Goal: Communication & Community: Answer question/provide support

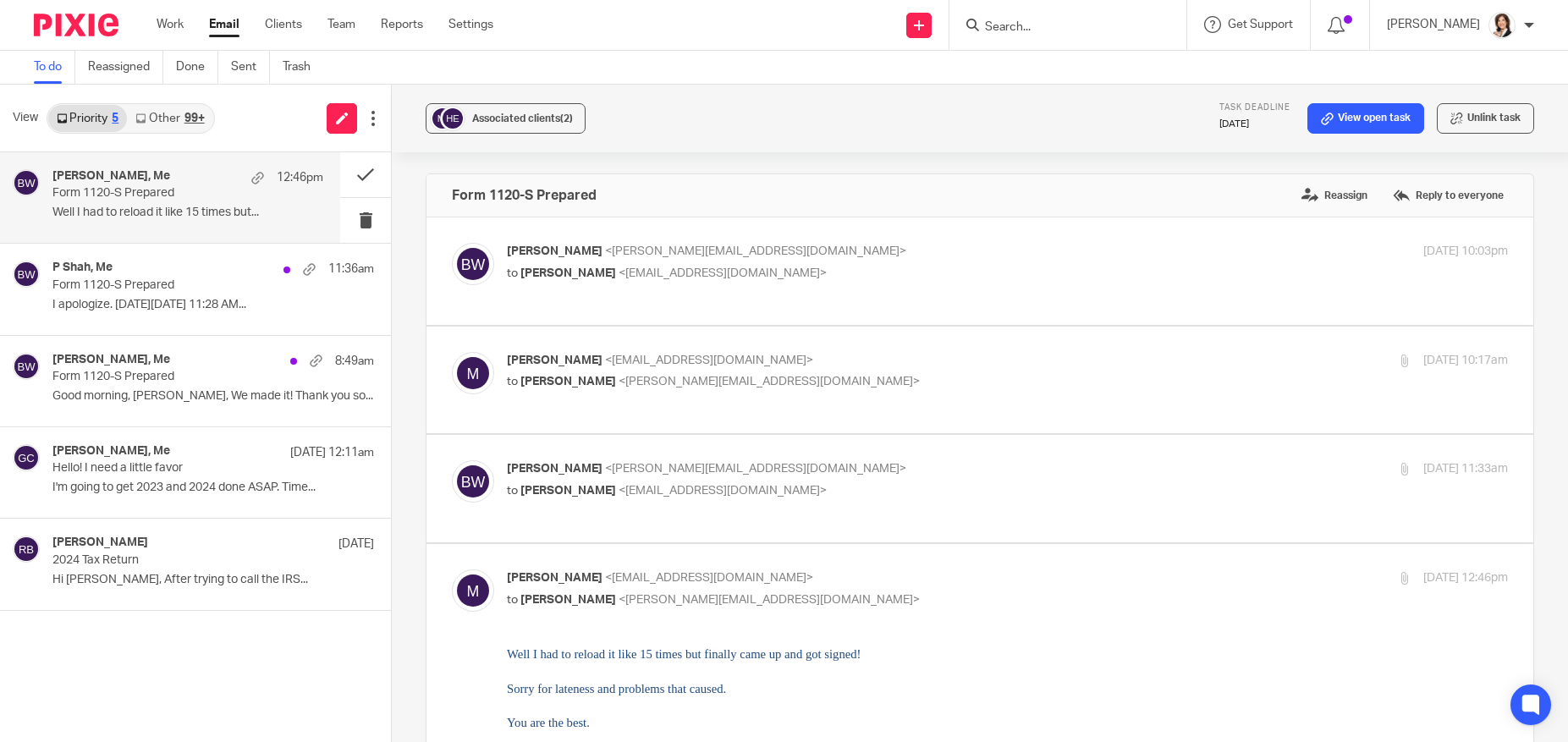
scroll to position [1216, 0]
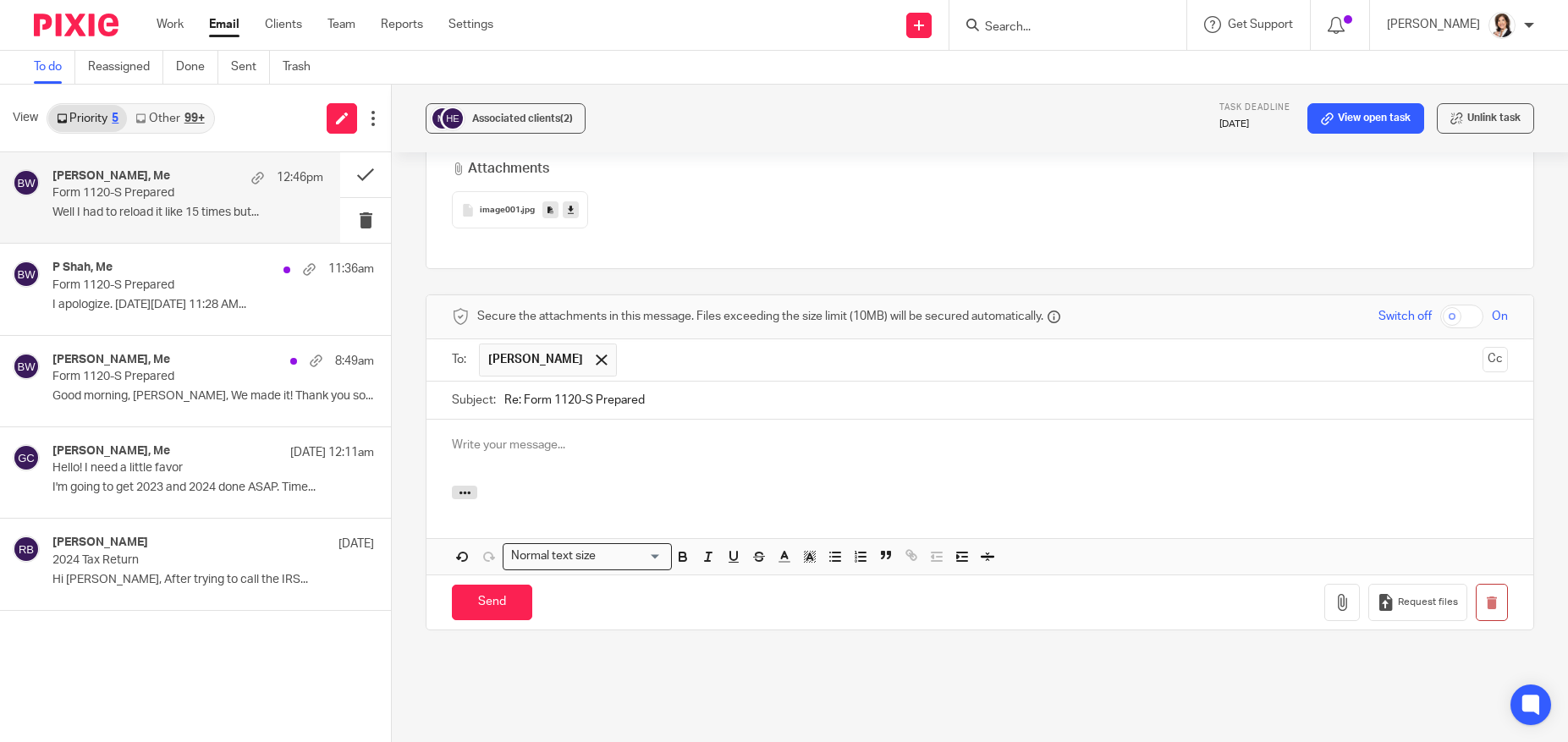
click at [458, 40] on div "Work Email Clients Team Reports Settings Work Email Clients Team Reports Settin…" at bounding box center [330, 25] width 379 height 50
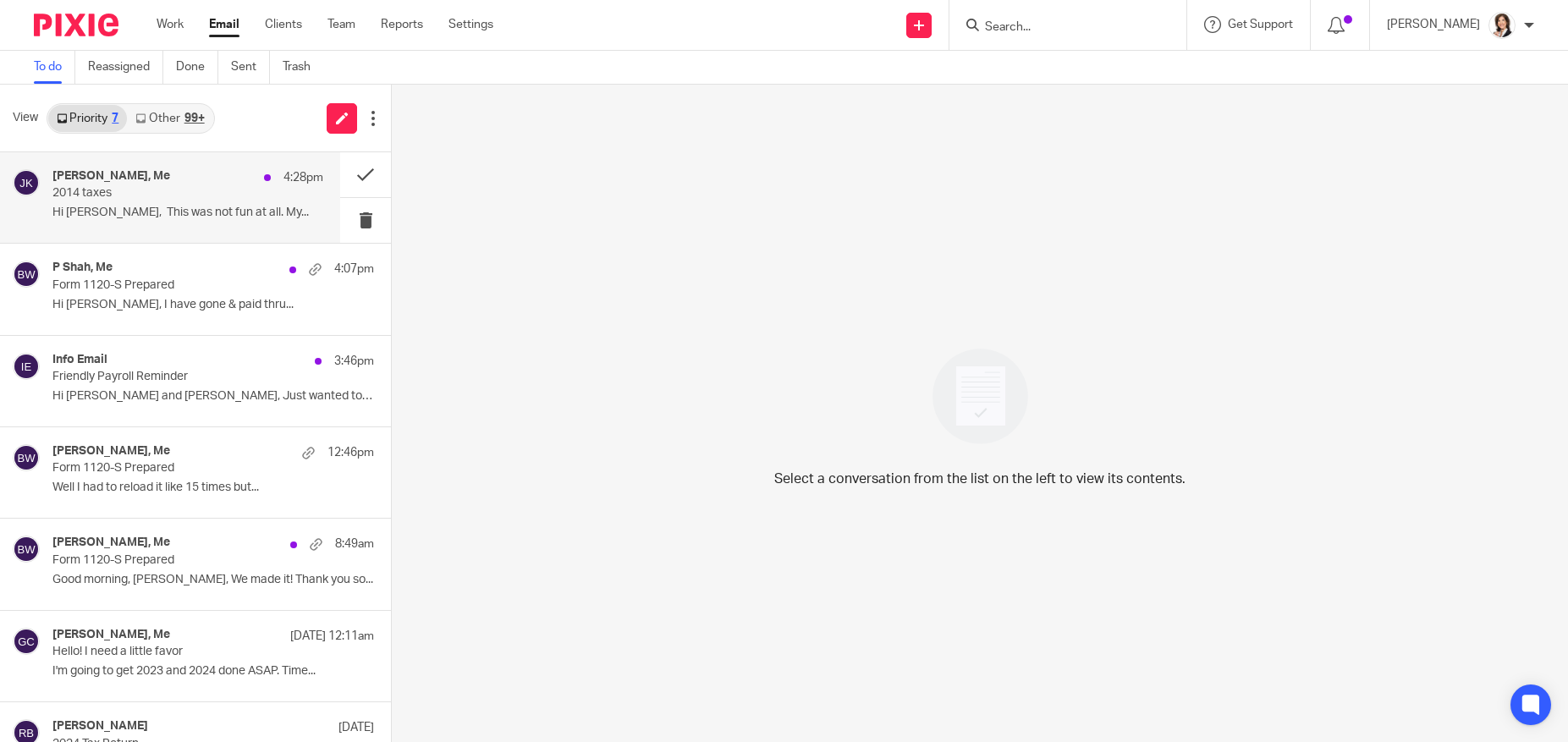
click at [160, 193] on p "2014 taxes" at bounding box center [160, 193] width 216 height 14
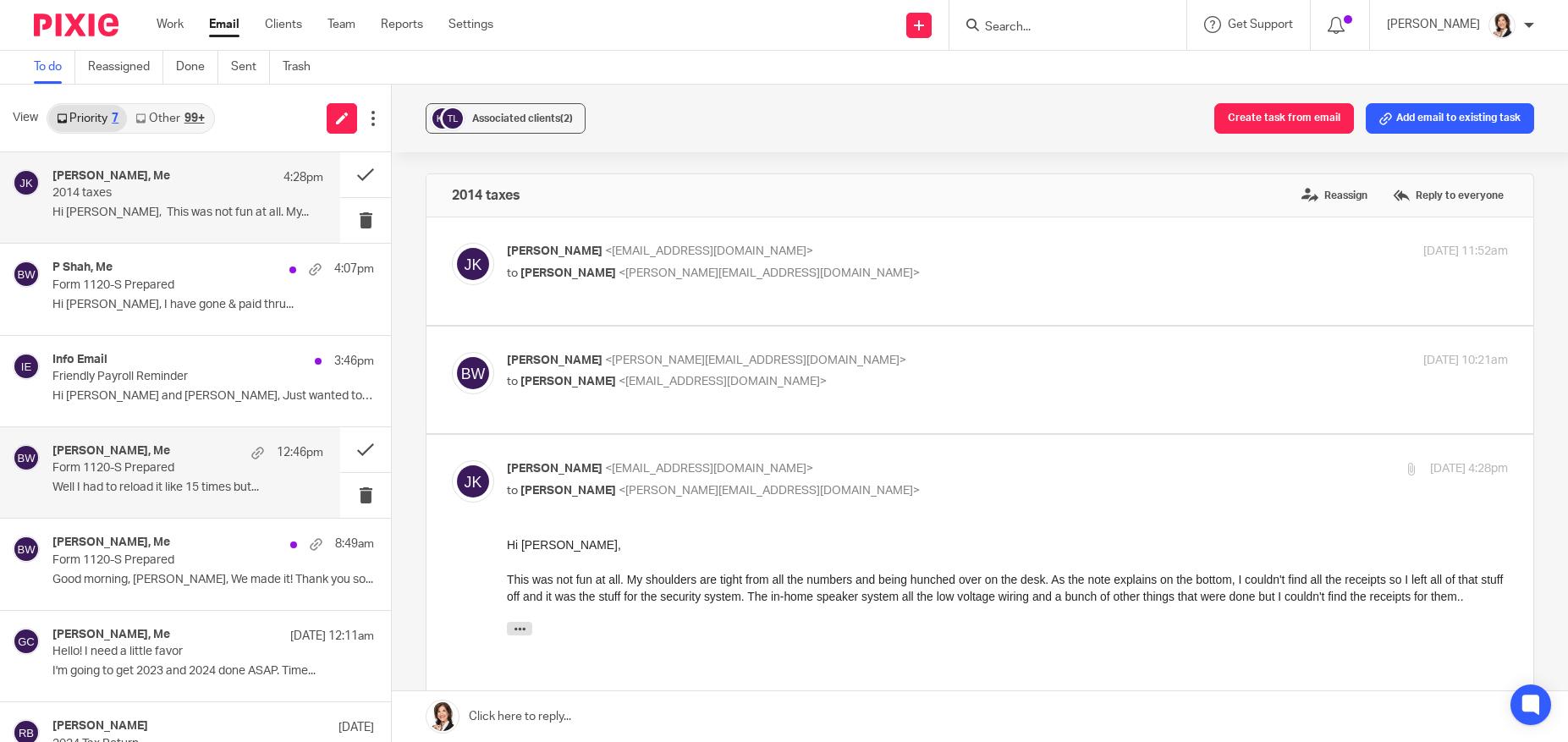
click at [122, 471] on p "Form 1120-S Prepared" at bounding box center [160, 468] width 216 height 14
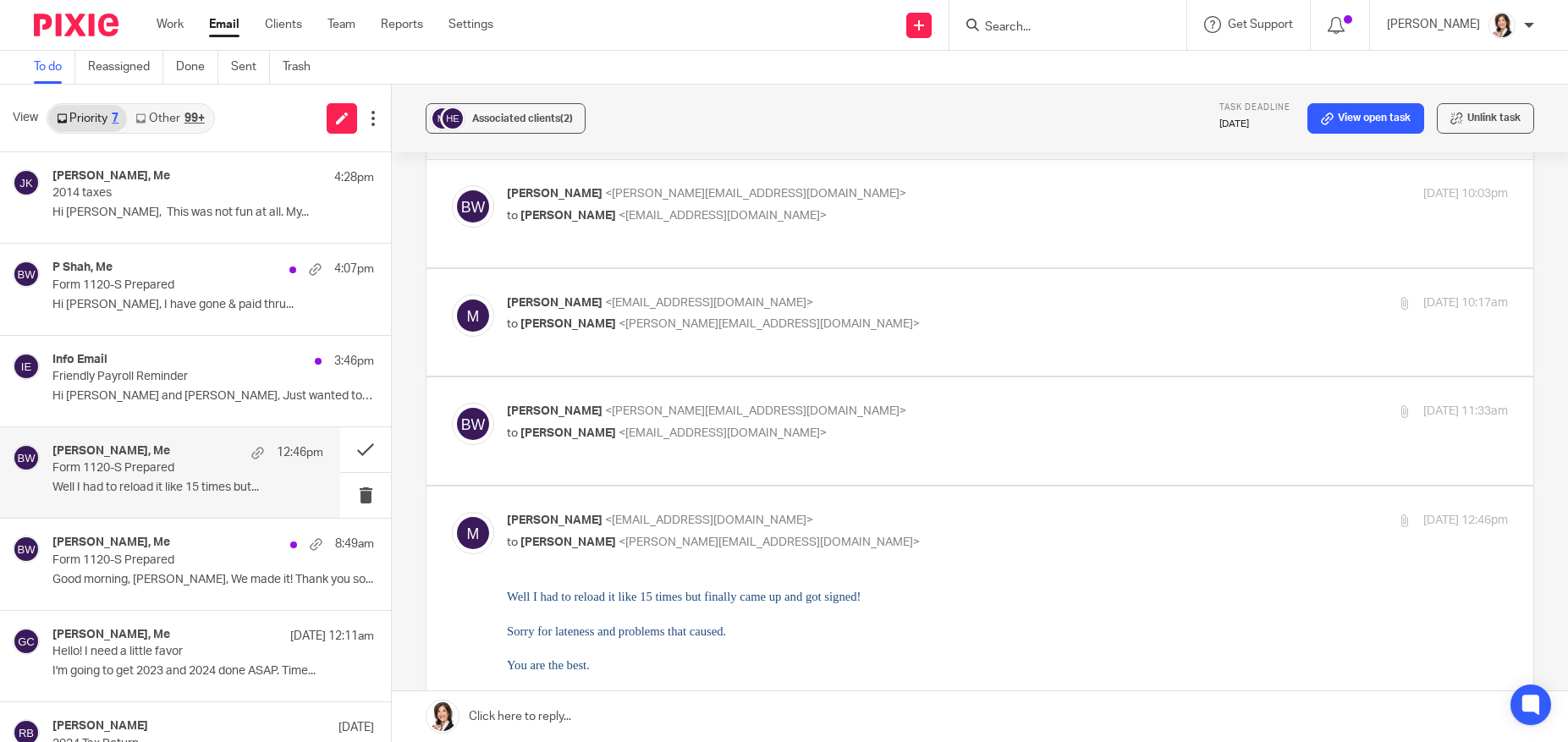
scroll to position [84, 0]
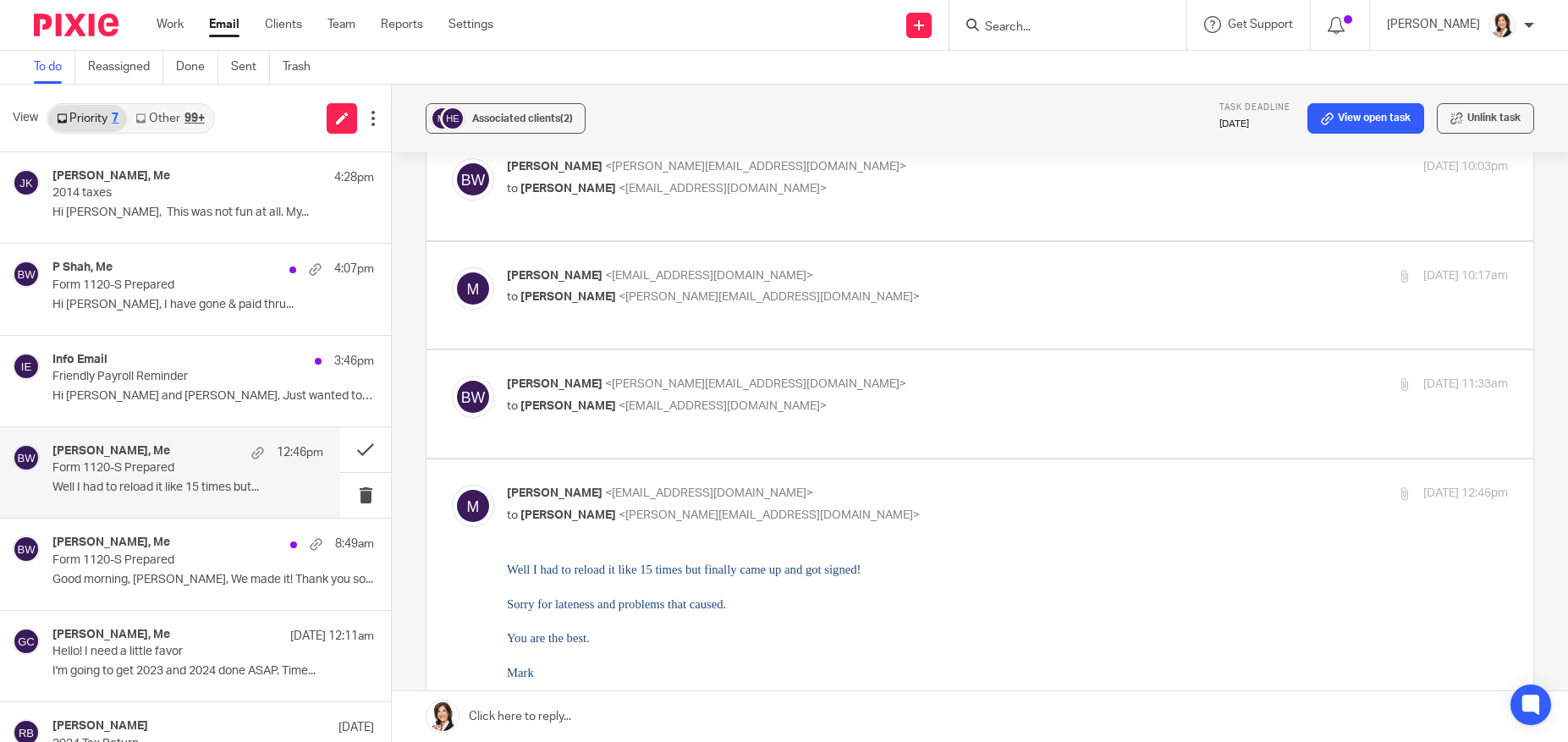
click at [569, 710] on link at bounding box center [979, 716] width 1176 height 51
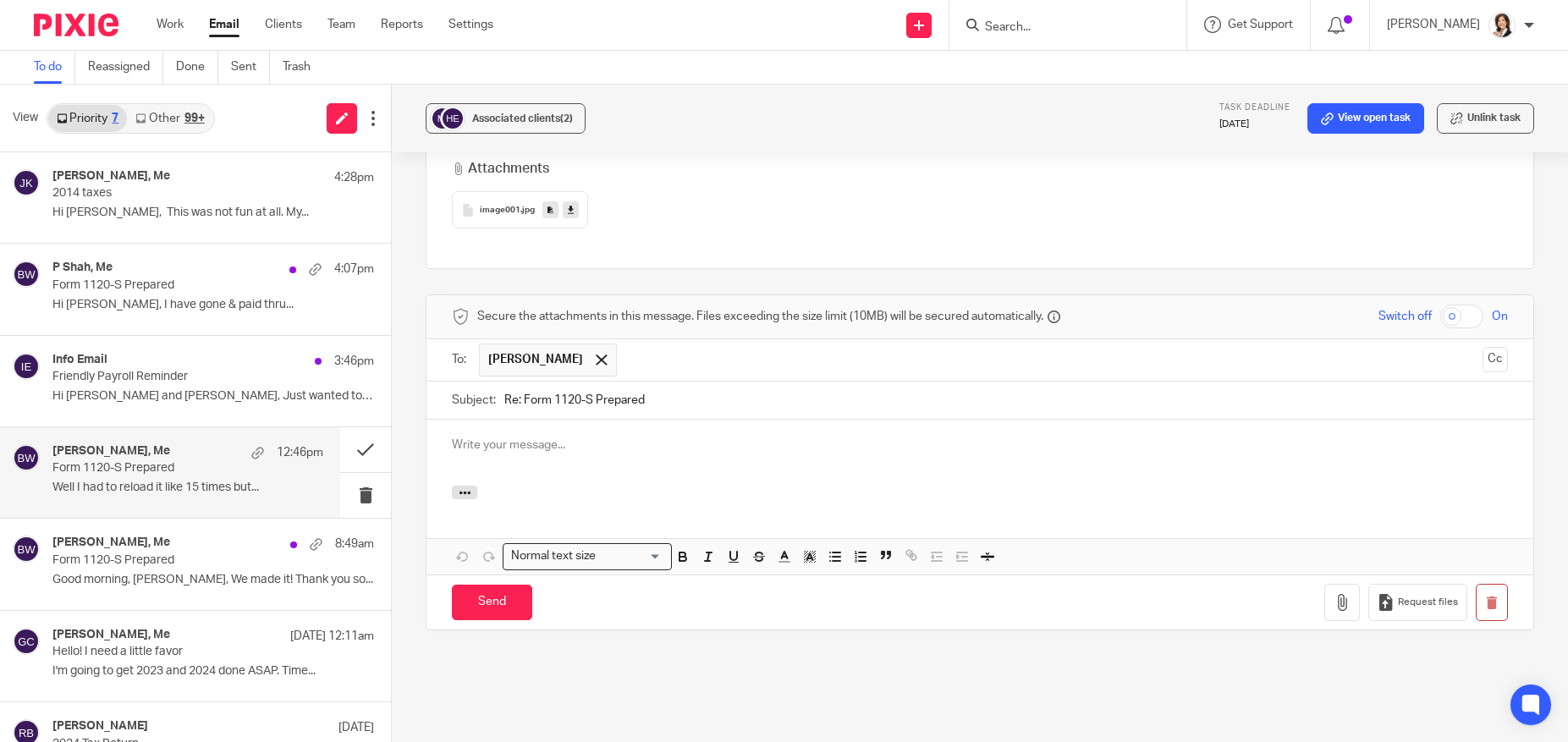
scroll to position [0, 0]
click at [509, 437] on p at bounding box center [979, 445] width 1056 height 17
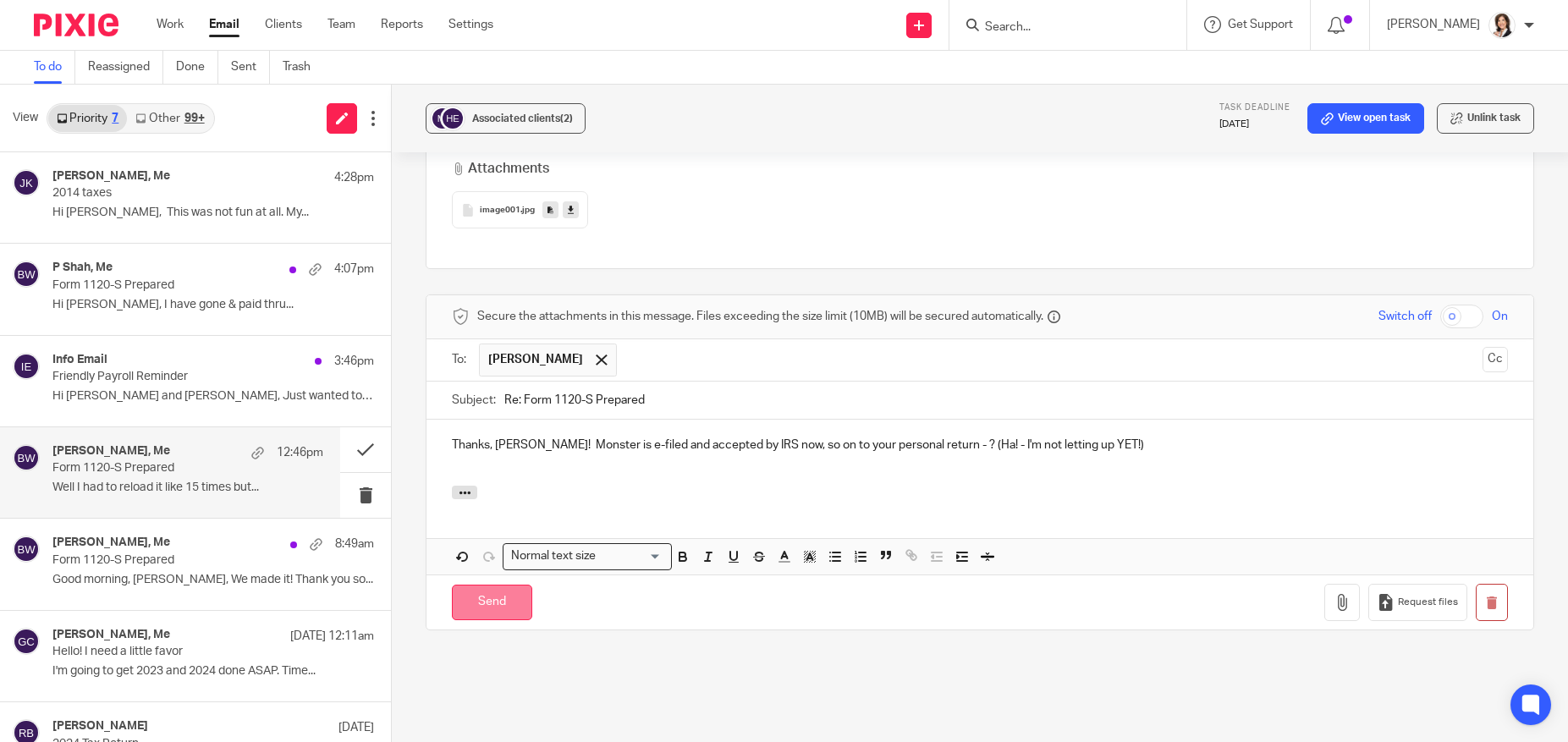
click at [478, 585] on input "Send" at bounding box center [492, 603] width 81 height 36
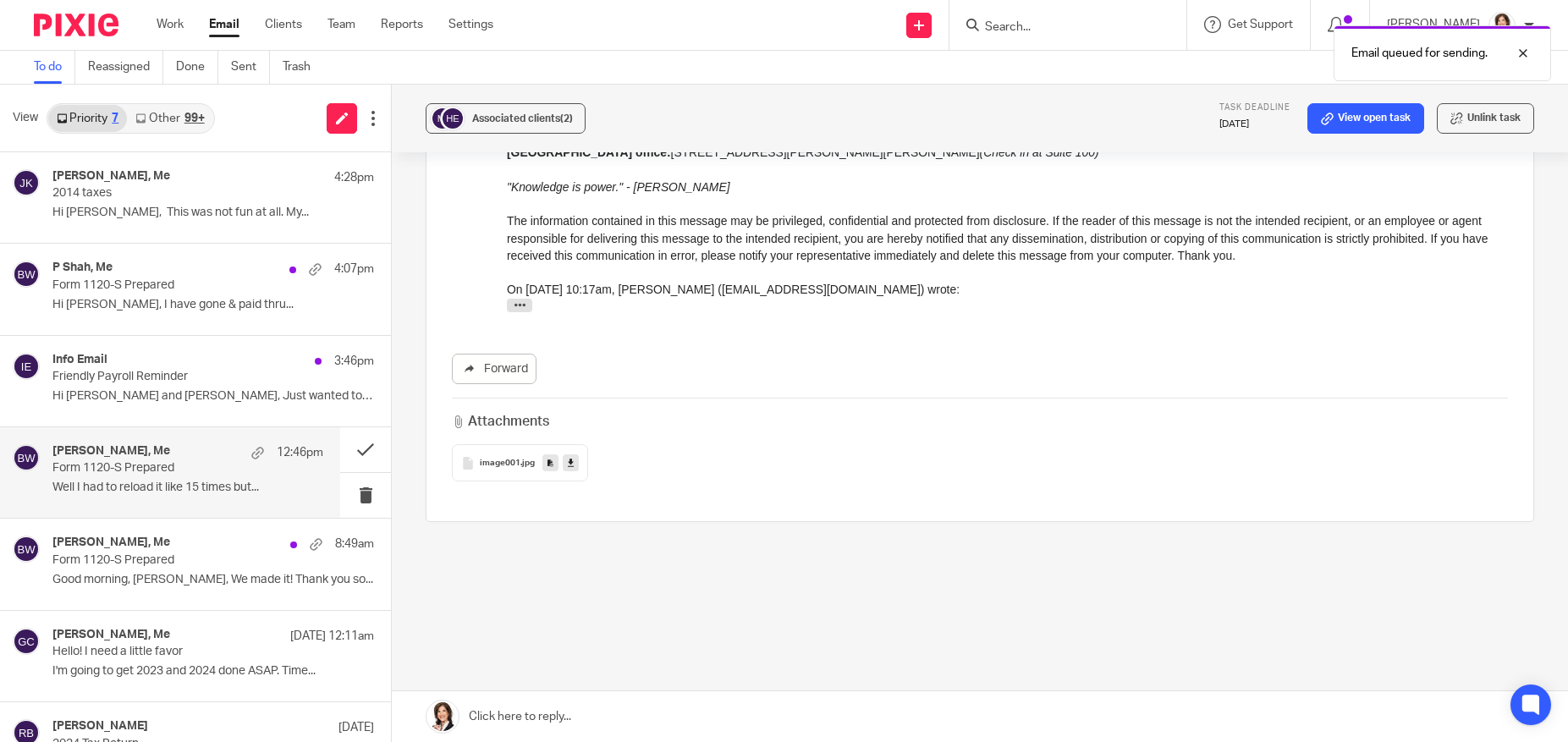
scroll to position [921, 0]
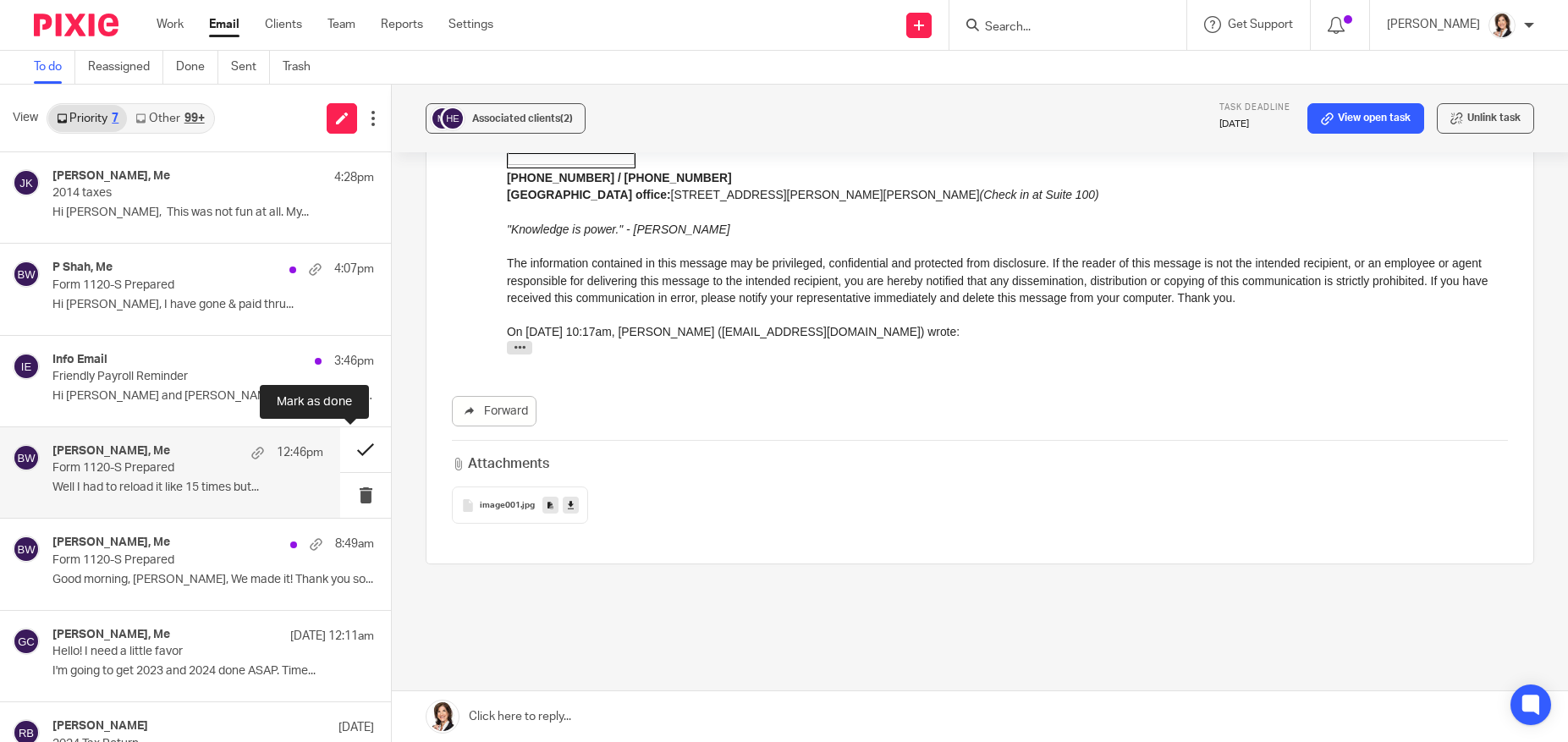
click at [347, 454] on button at bounding box center [365, 449] width 51 height 45
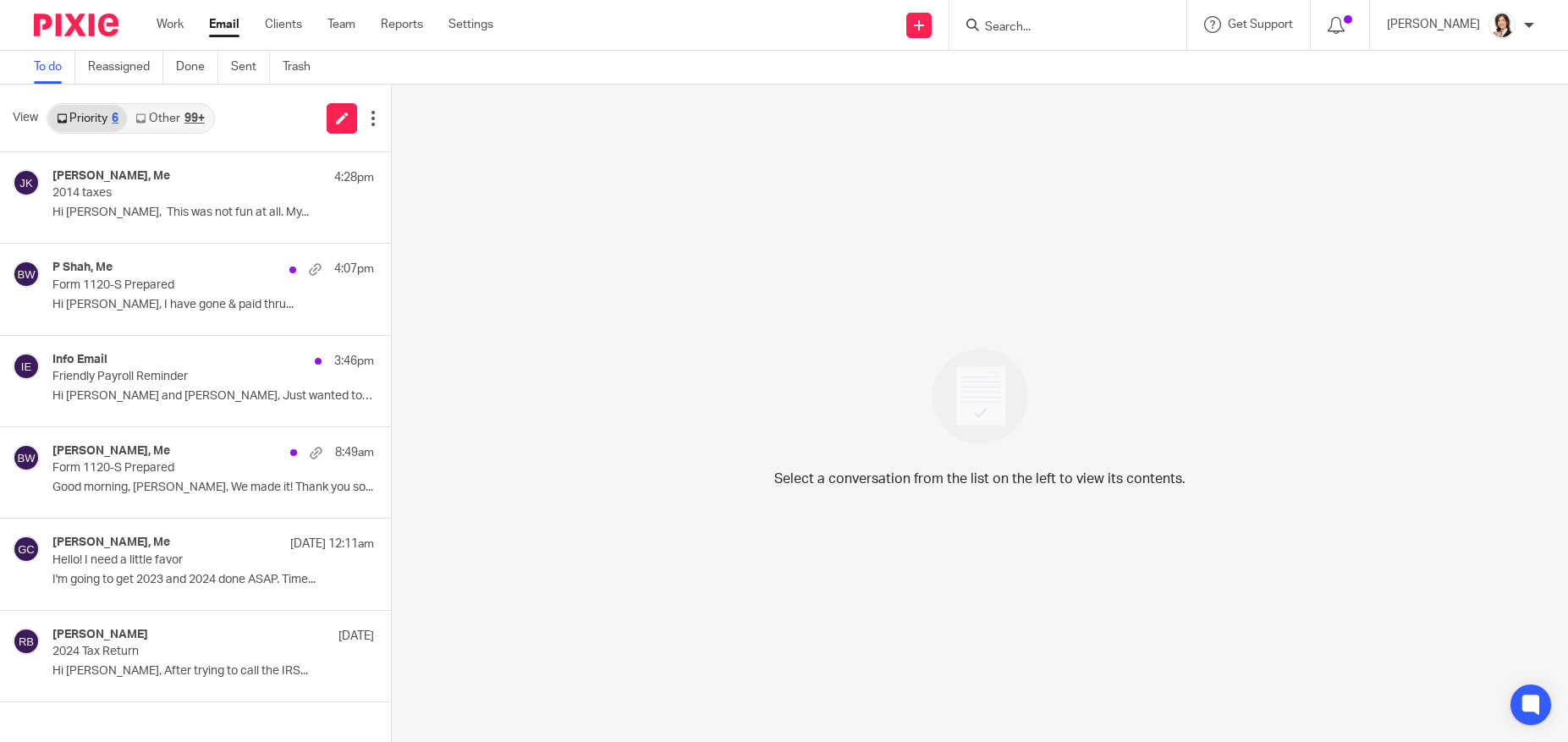
click at [1503, 496] on div "Select a conversation from the list on the left to view its contents." at bounding box center [979, 413] width 1176 height 658
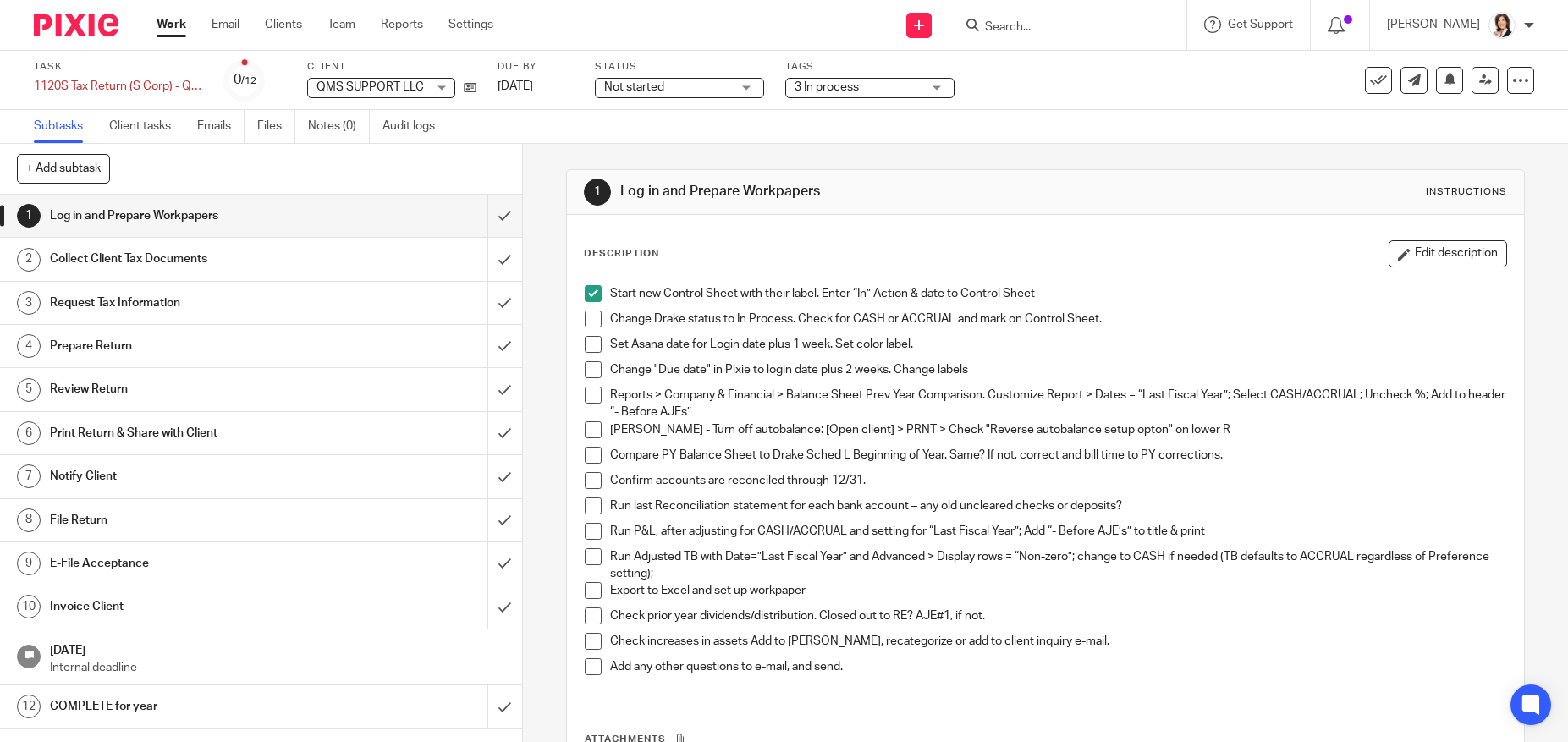
click at [751, 39] on div "Send new email Create task Add client Get Support Contact Support Help Document…" at bounding box center [1043, 25] width 1049 height 50
click at [486, 220] on input "submit" at bounding box center [261, 216] width 522 height 43
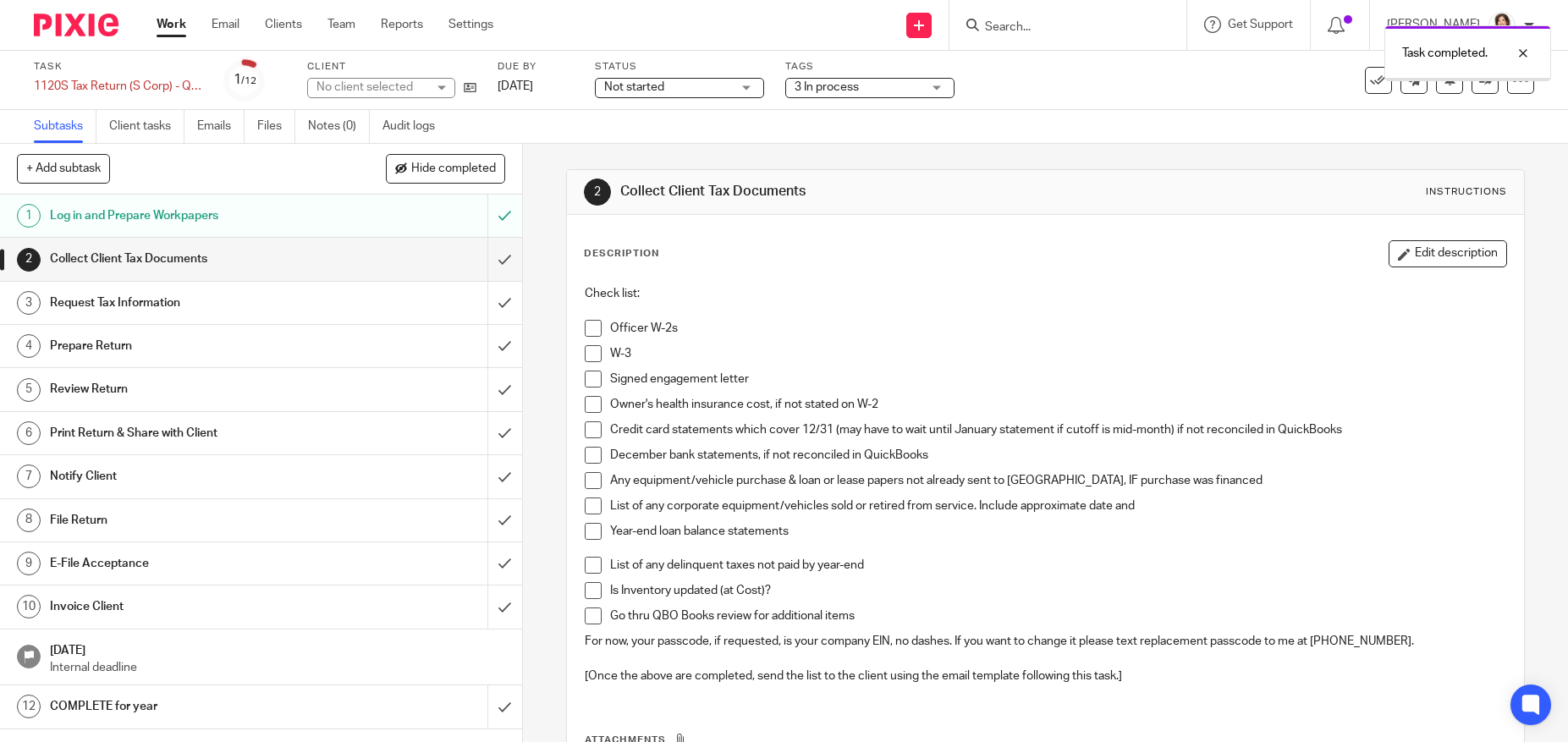
click at [488, 259] on input "submit" at bounding box center [261, 259] width 522 height 43
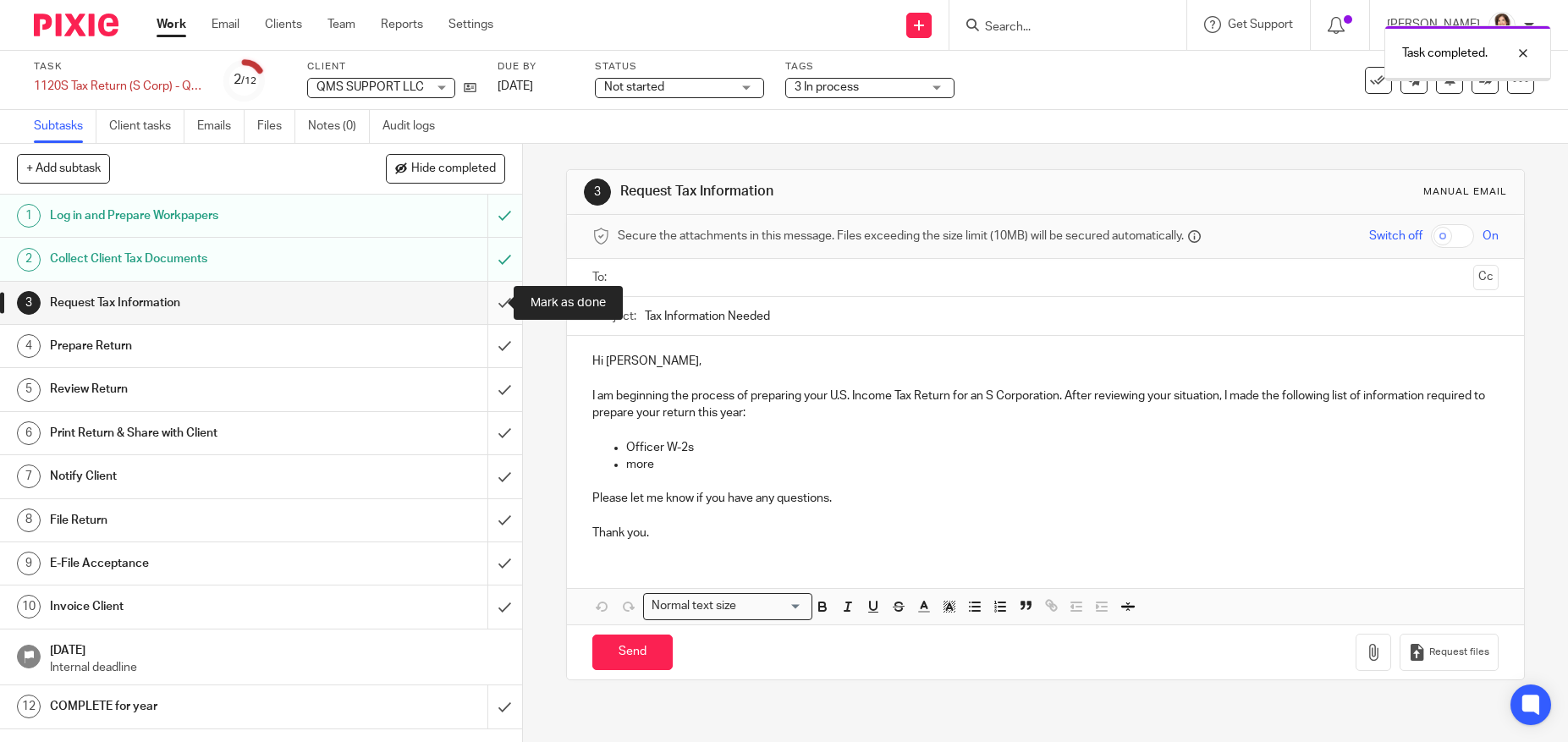
click at [486, 301] on input "submit" at bounding box center [261, 303] width 522 height 43
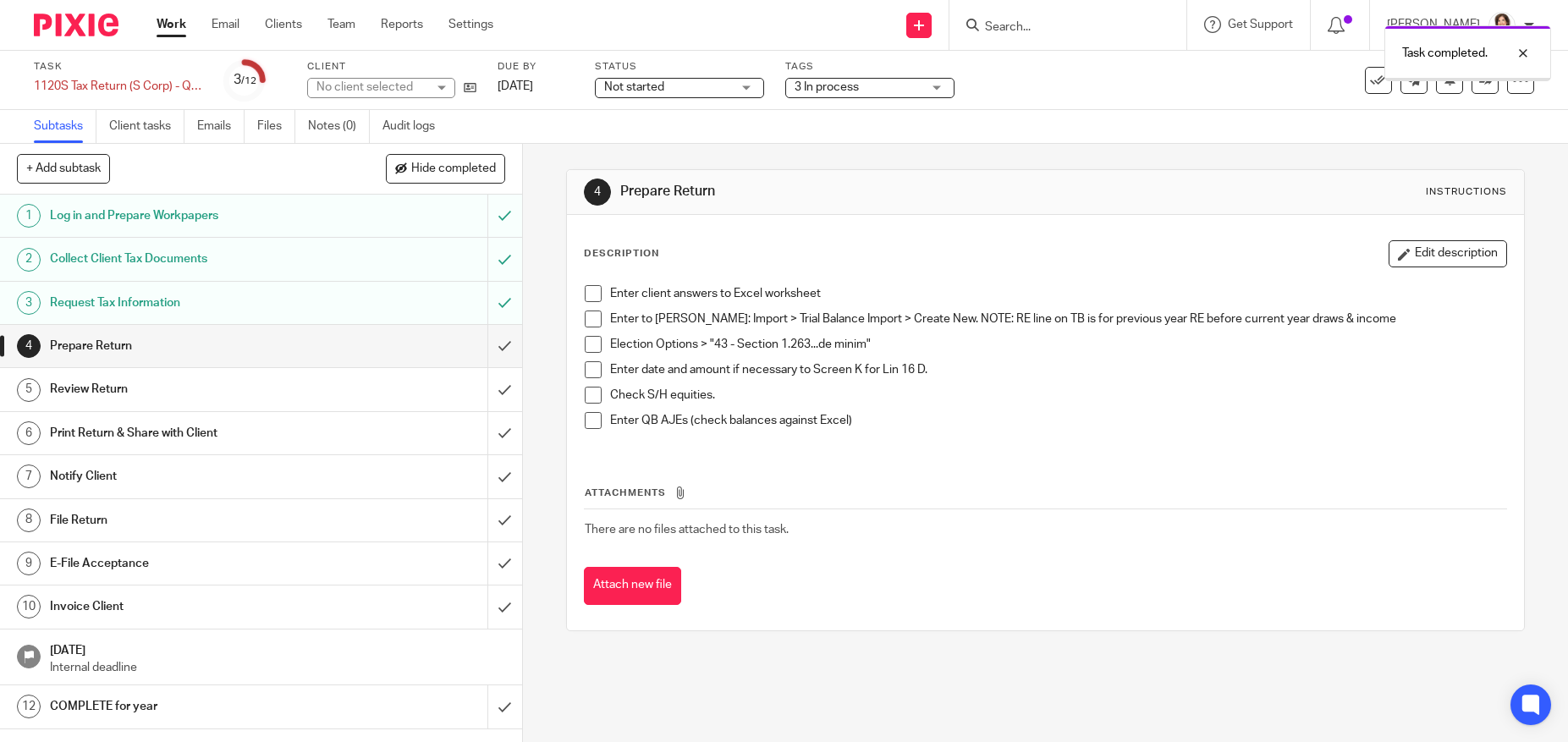
click at [486, 345] on input "submit" at bounding box center [261, 347] width 522 height 43
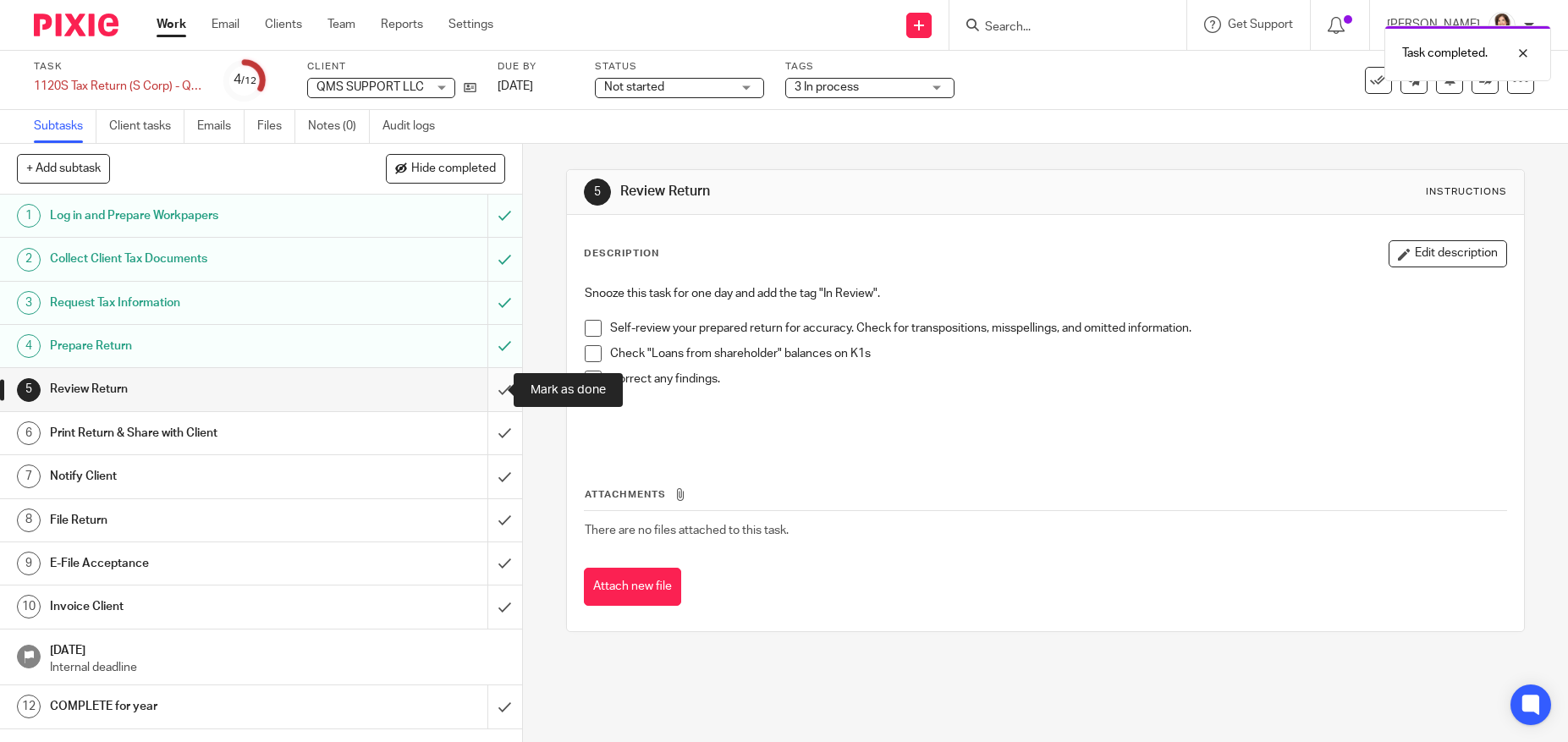
click at [488, 384] on input "submit" at bounding box center [261, 389] width 522 height 43
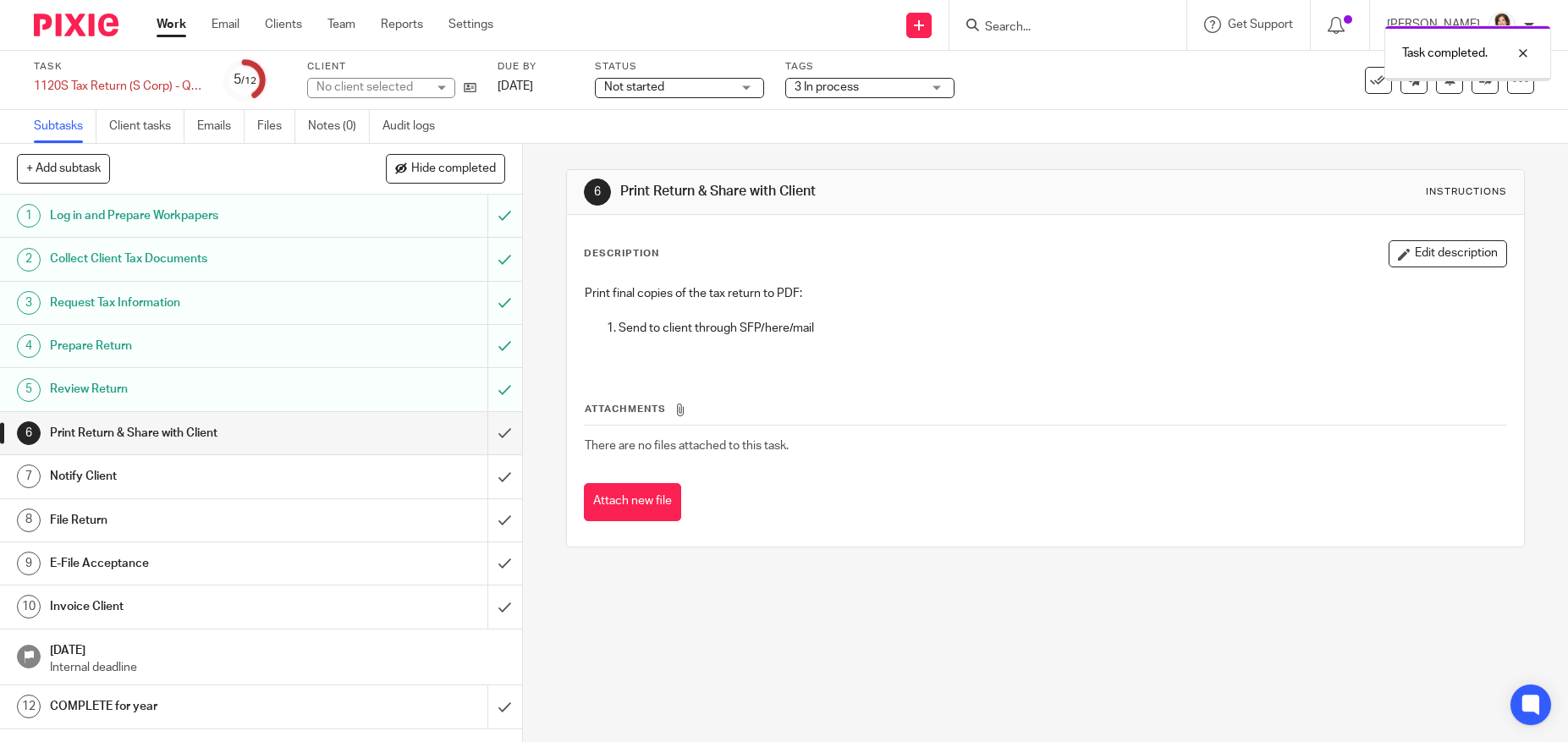
click at [488, 429] on input "submit" at bounding box center [261, 433] width 522 height 43
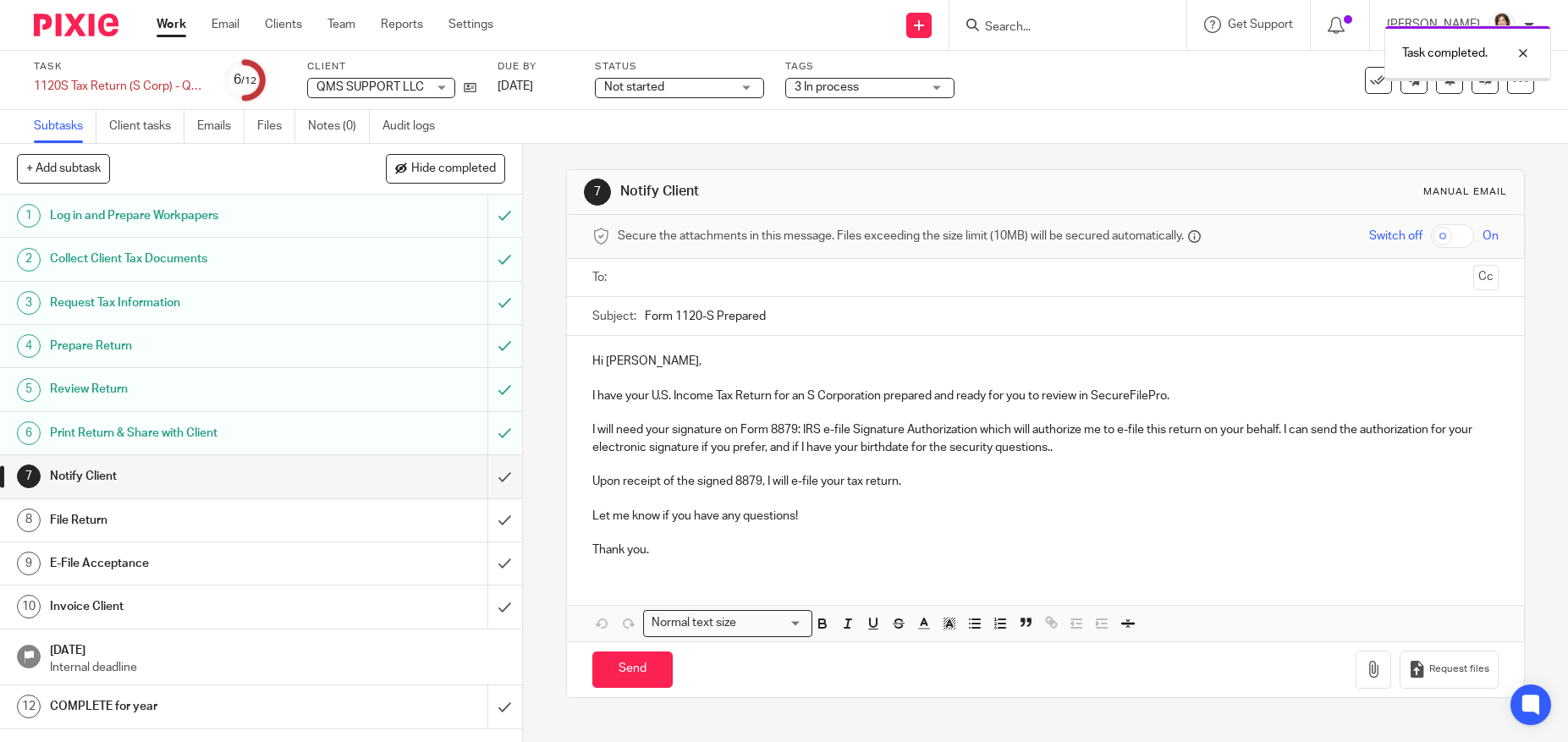
click at [675, 271] on input "text" at bounding box center [1045, 278] width 842 height 20
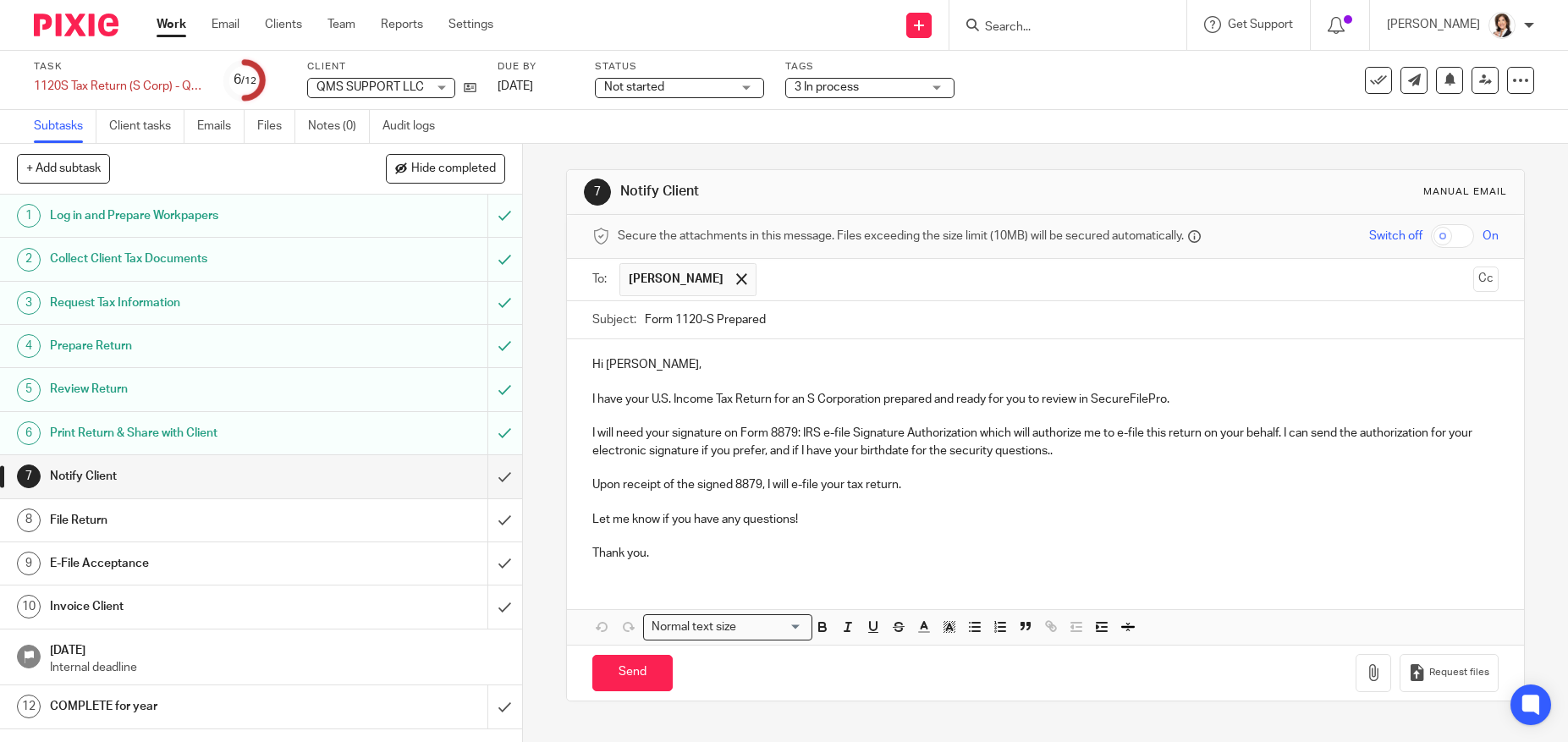
click at [1293, 434] on p "I will need your signature on Form 8879: IRS e-file Signature Authorization whi…" at bounding box center [1044, 441] width 905 height 35
drag, startPoint x: 1293, startPoint y: 434, endPoint x: 1338, endPoint y: 433, distance: 45.0
click at [1338, 433] on p "I will need your signature on Form 8879: IRS e-file Signature Authorization whi…" at bounding box center [1044, 441] width 905 height 35
drag, startPoint x: 793, startPoint y: 454, endPoint x: 1073, endPoint y: 464, distance: 280.2
click at [1073, 464] on div "Hi [PERSON_NAME], I have your U.S. Income Tax Return for an S Corporation prepa…" at bounding box center [1045, 457] width 956 height 235
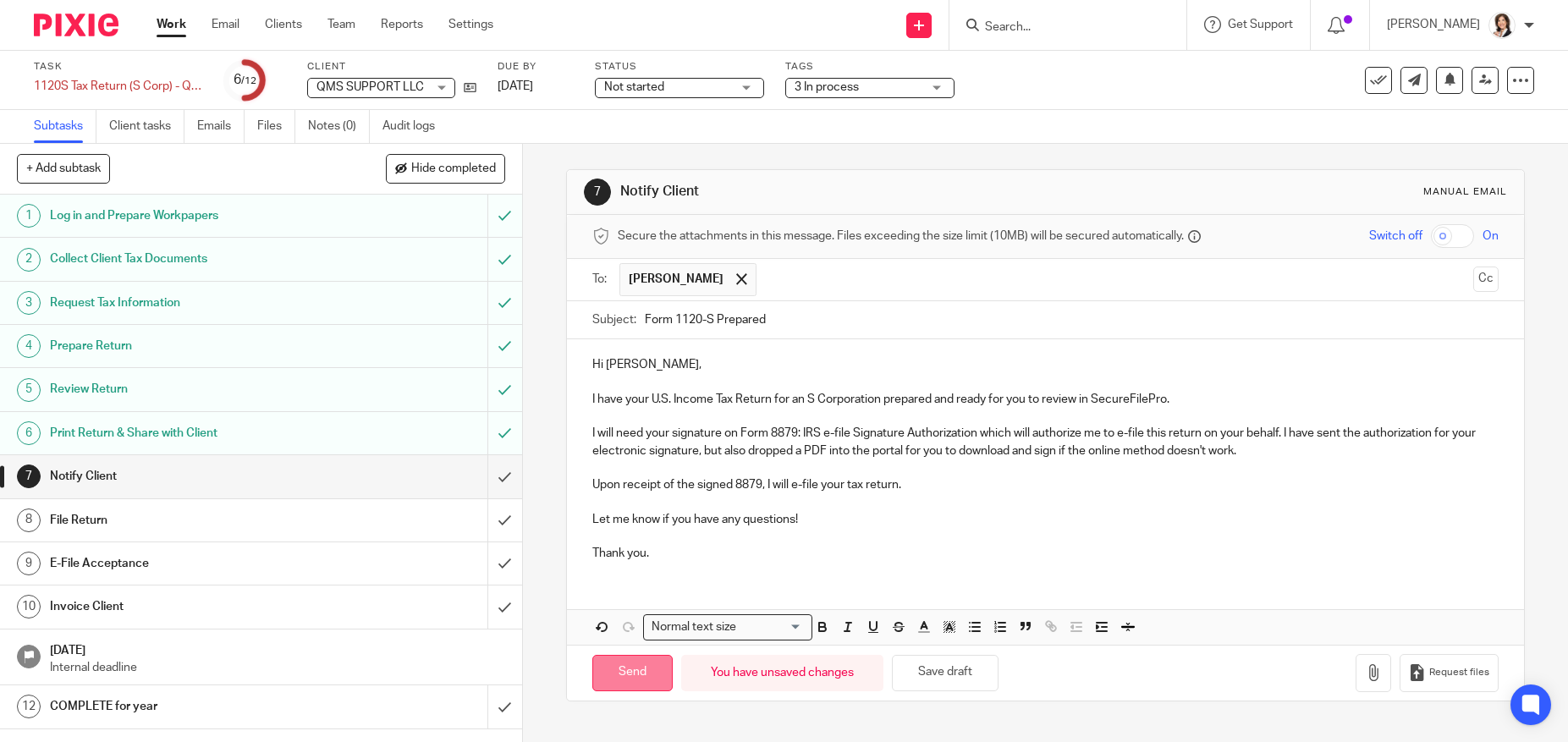
click at [650, 670] on input "Send" at bounding box center [632, 673] width 81 height 36
type input "Sent"
